Goal: Communication & Community: Share content

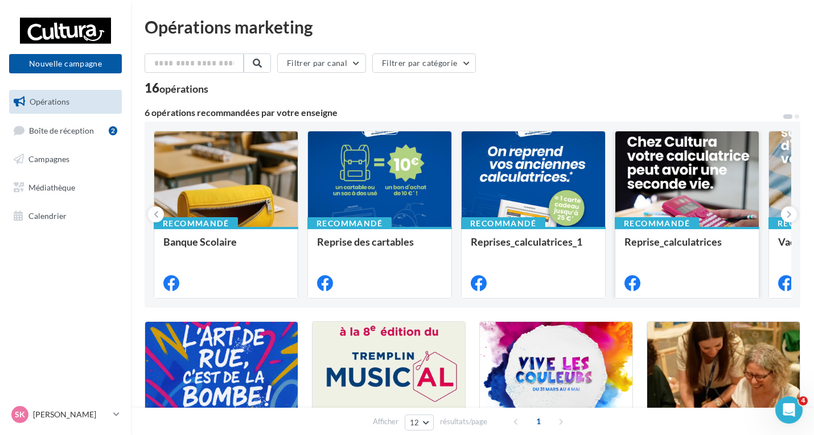
click at [688, 183] on div at bounding box center [686, 179] width 143 height 97
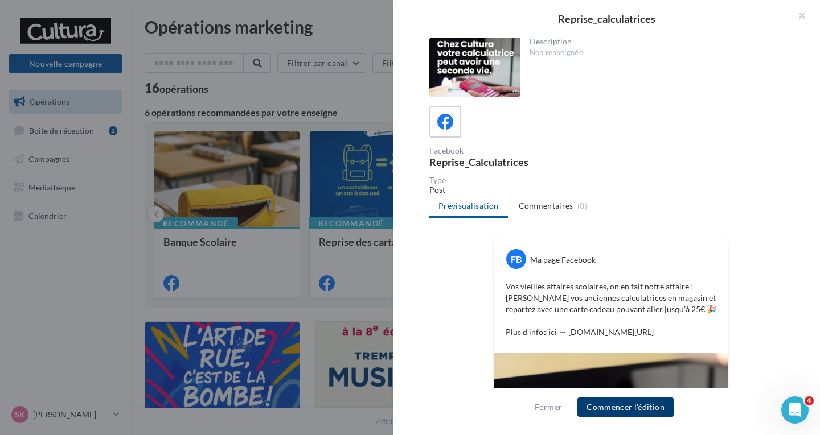
click at [661, 408] on button "Commencer l'édition" at bounding box center [625, 407] width 96 height 19
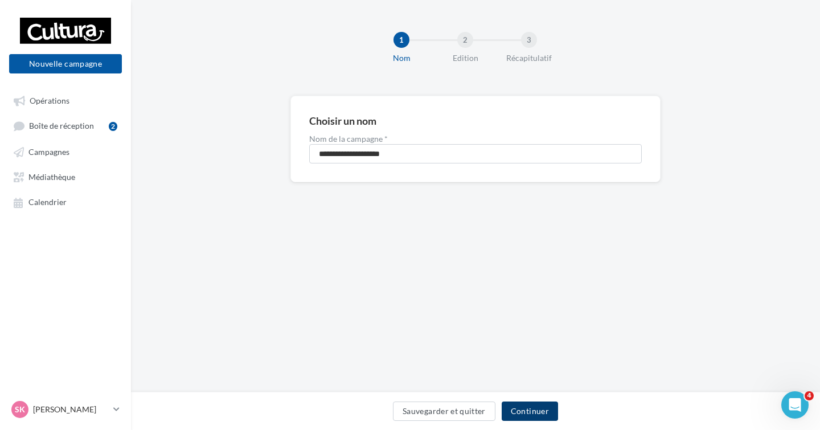
click at [519, 414] on button "Continuer" at bounding box center [529, 410] width 56 height 19
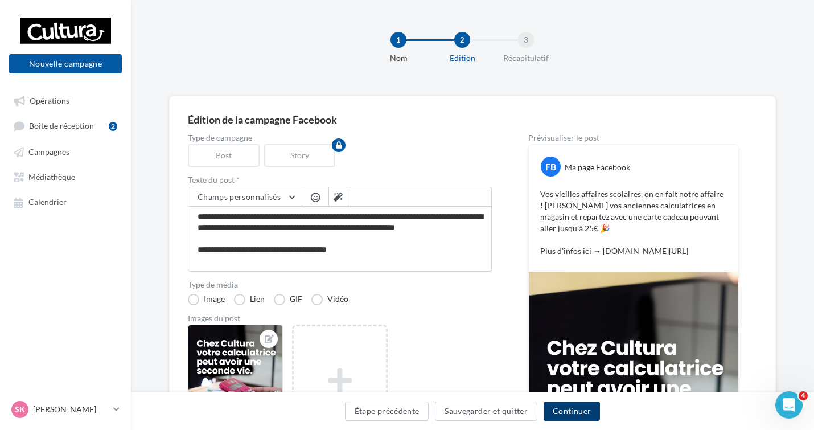
click at [579, 417] on button "Continuer" at bounding box center [572, 410] width 56 height 19
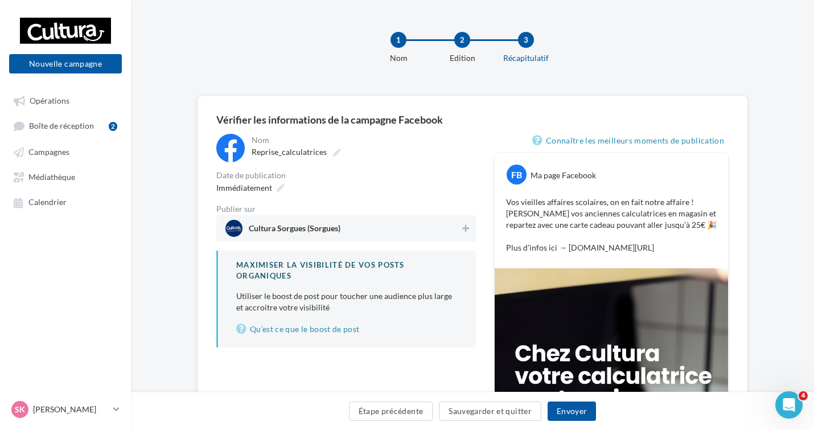
click at [363, 229] on span "Cultura Sorgues (Sorgues)" at bounding box center [342, 228] width 234 height 17
click at [566, 408] on button "Envoyer" at bounding box center [572, 410] width 48 height 19
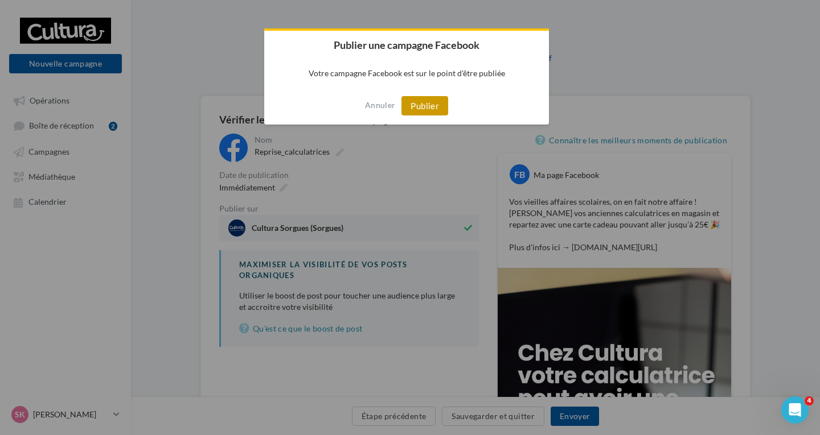
click at [426, 102] on button "Publier" at bounding box center [424, 105] width 47 height 19
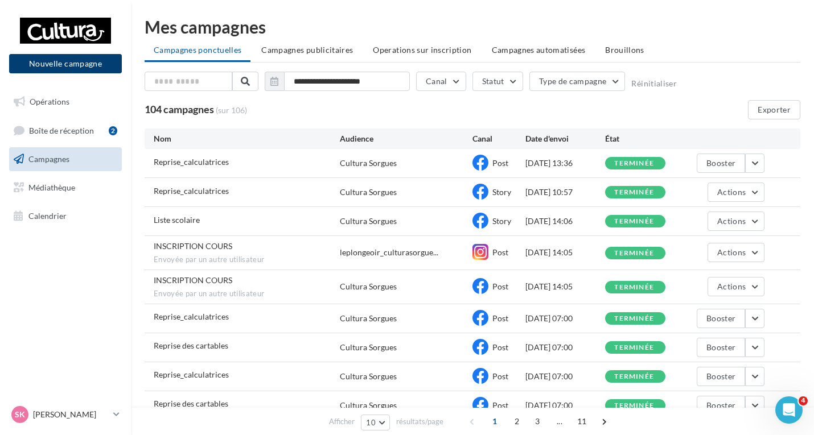
click at [89, 64] on button "Nouvelle campagne" at bounding box center [65, 63] width 113 height 19
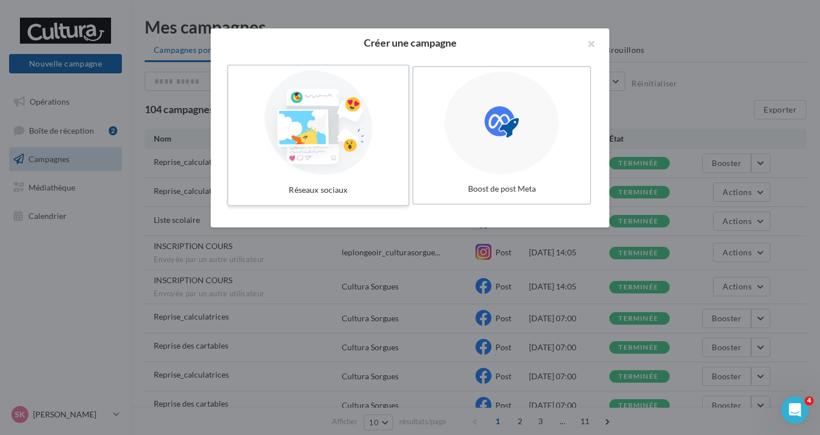
click at [335, 172] on div at bounding box center [318, 123] width 171 height 105
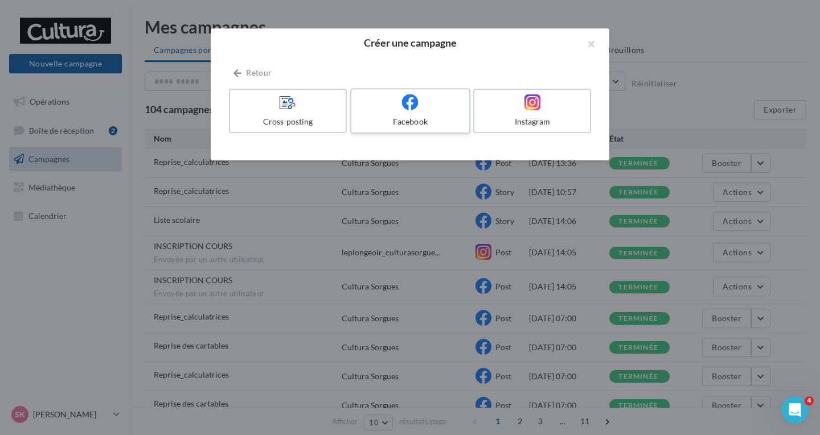
click at [372, 117] on div "Facebook" at bounding box center [410, 121] width 108 height 11
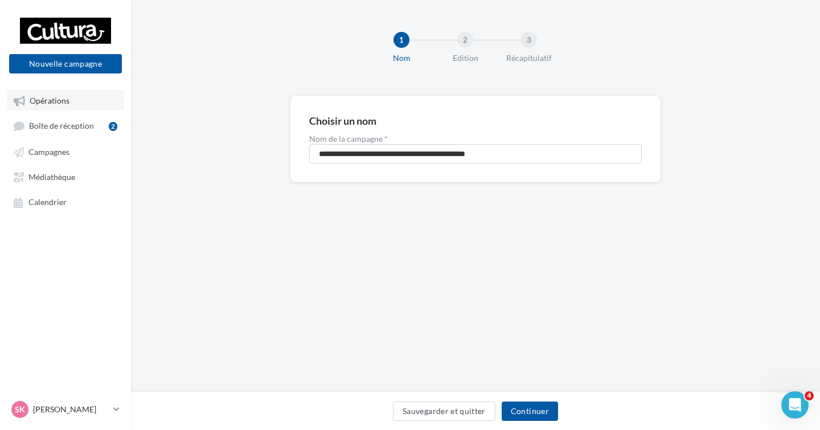
click at [55, 102] on span "Opérations" at bounding box center [50, 101] width 40 height 10
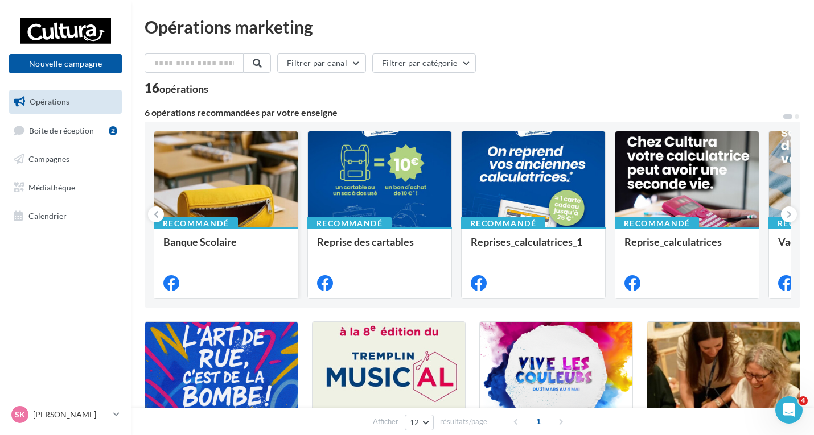
click at [232, 199] on div at bounding box center [225, 179] width 143 height 97
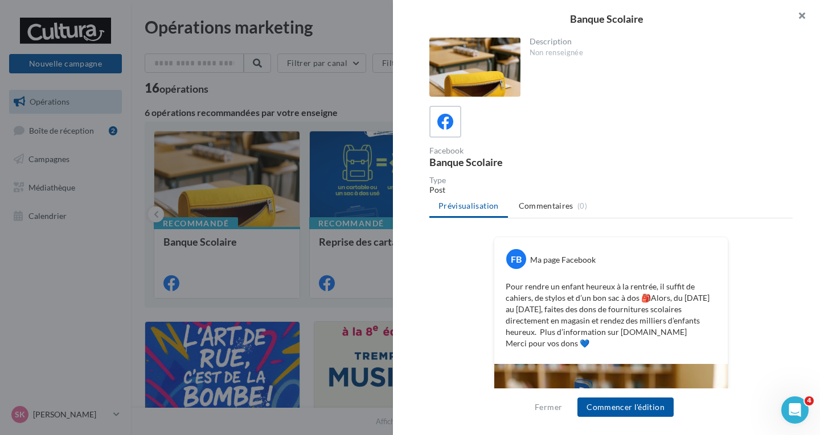
click at [800, 18] on button "button" at bounding box center [797, 17] width 46 height 34
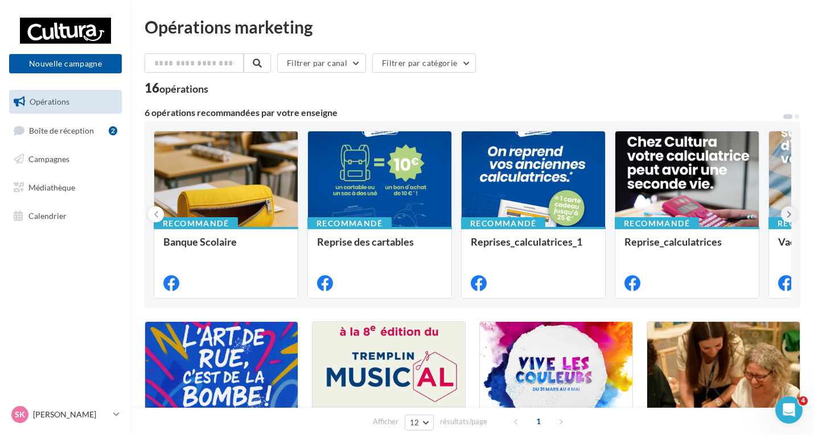
click at [788, 212] on icon at bounding box center [789, 214] width 5 height 11
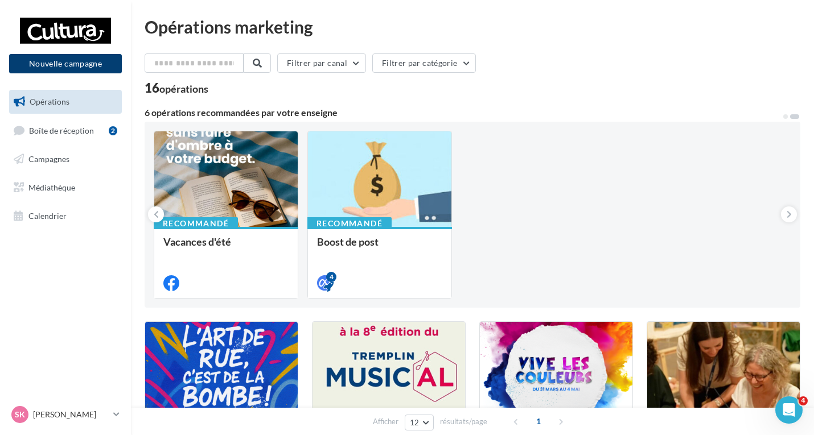
click at [39, 63] on button "Nouvelle campagne" at bounding box center [65, 63] width 113 height 19
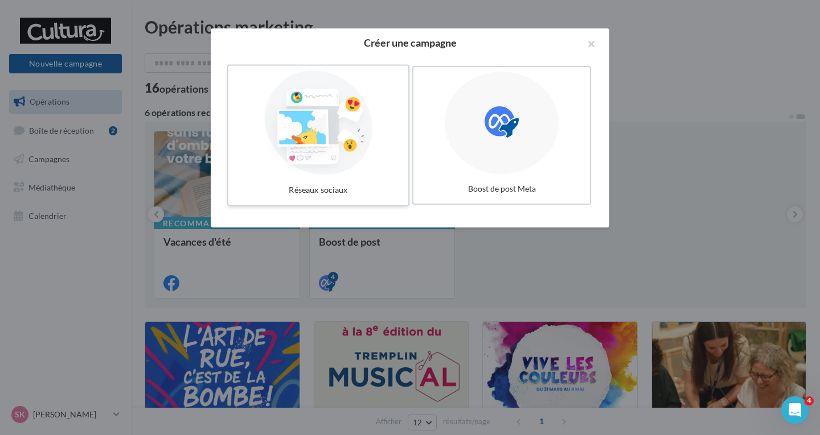
click at [358, 167] on div at bounding box center [318, 123] width 171 height 105
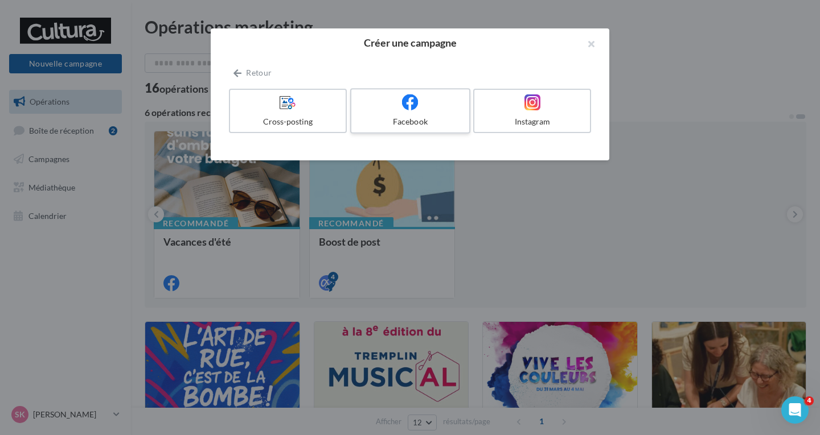
click at [398, 109] on div at bounding box center [410, 103] width 108 height 18
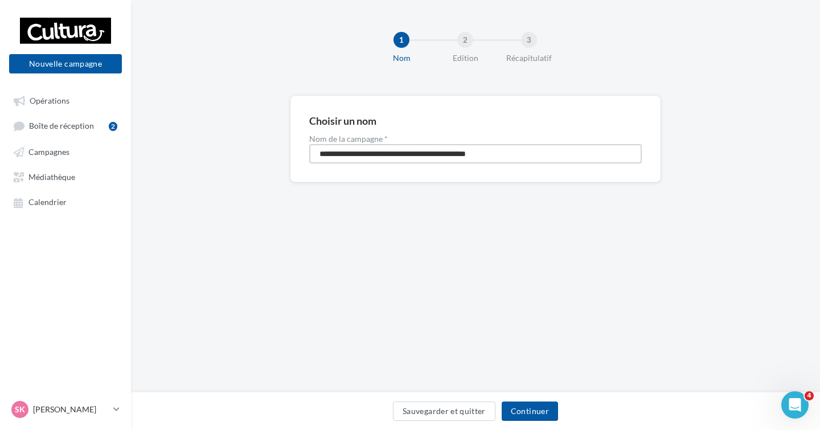
click at [368, 157] on input "**********" at bounding box center [475, 153] width 332 height 19
